Goal: Navigation & Orientation: Go to known website

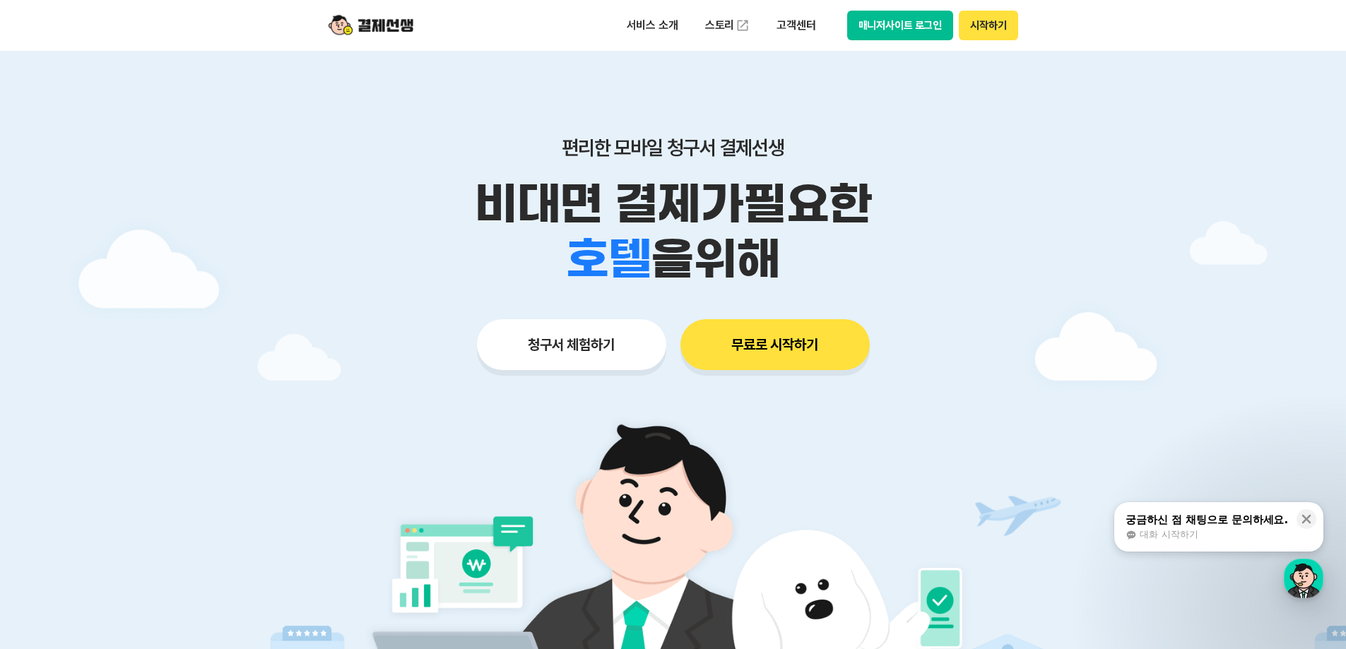
click at [895, 33] on button "매니저사이트 로그인" at bounding box center [900, 26] width 107 height 30
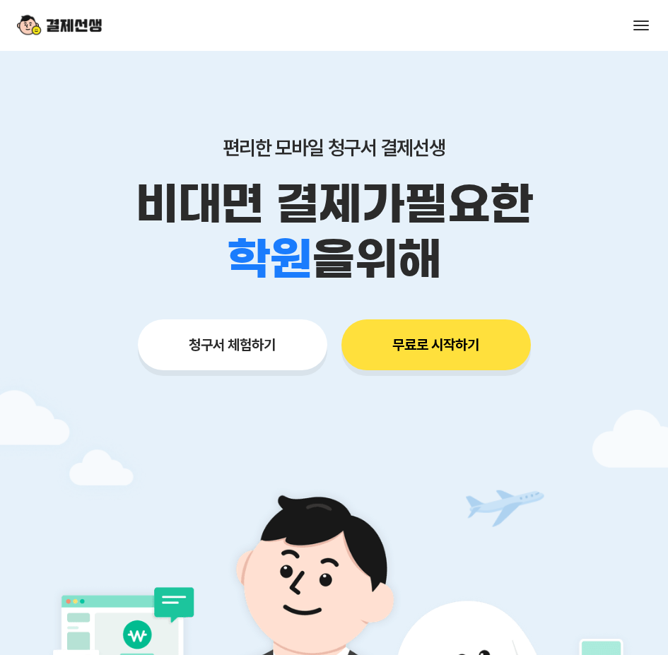
click at [633, 38] on div "서비스 소개 스토리 고객센터 매니저사이트 로그인 시작하기" at bounding box center [334, 25] width 668 height 51
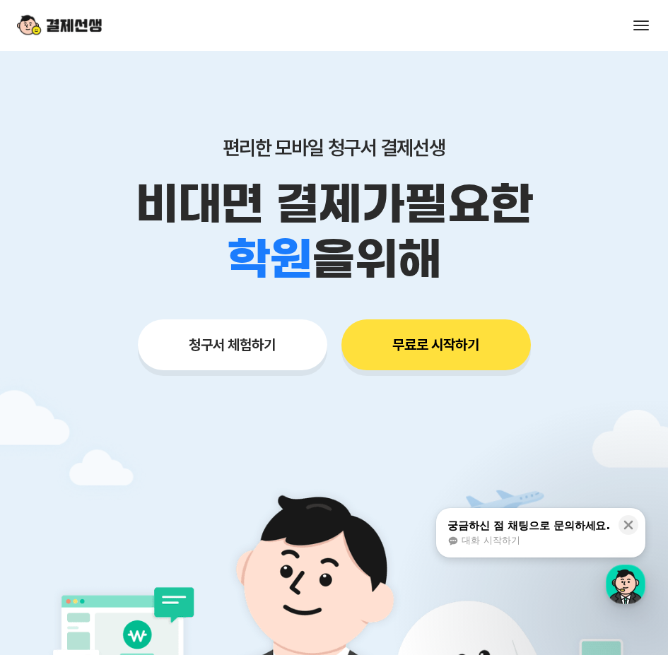
click at [646, 20] on span at bounding box center [641, 20] width 16 height 1
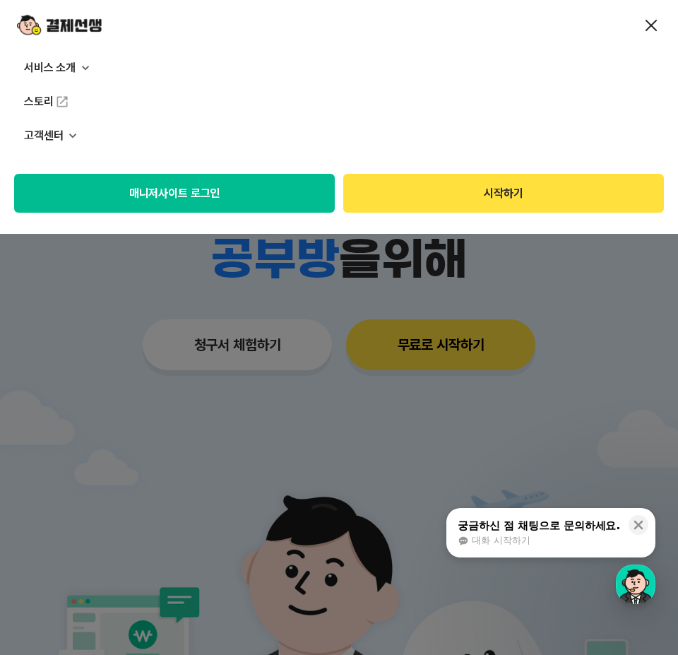
click at [235, 203] on button "매니저사이트 로그인" at bounding box center [174, 193] width 321 height 39
